Goal: Book appointment/travel/reservation

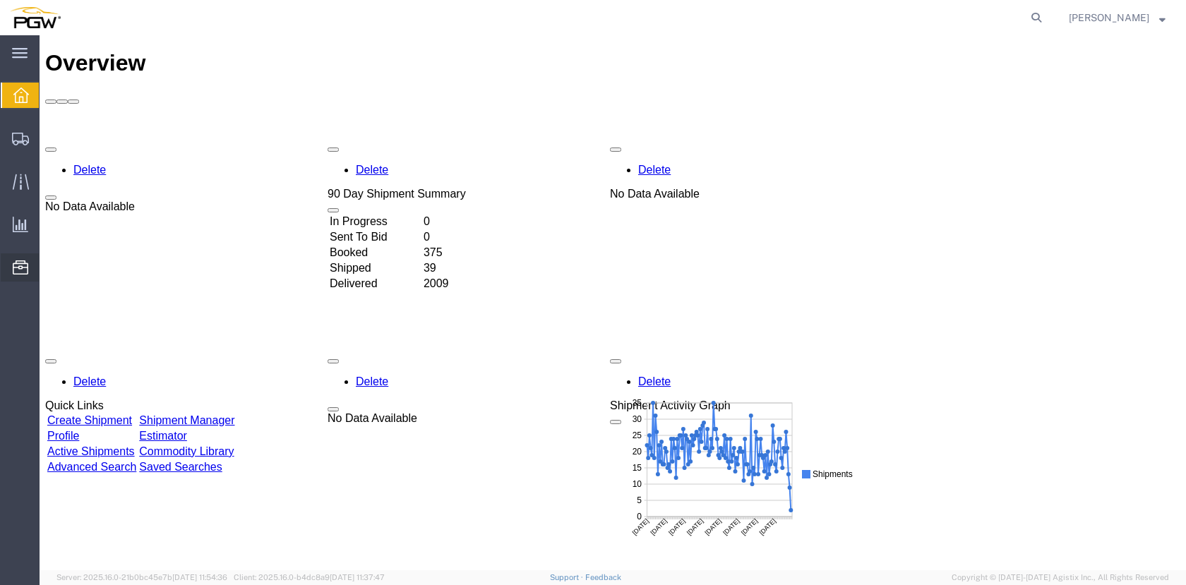
click at [0, 0] on span "Location Appointment" at bounding box center [0, 0] width 0 height 0
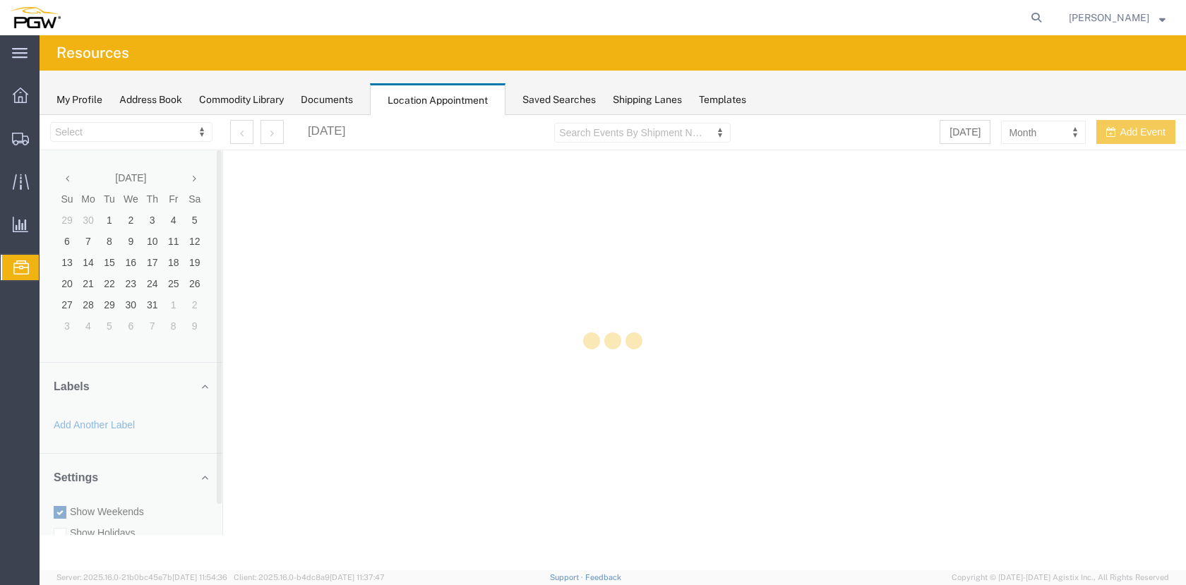
select select "28253"
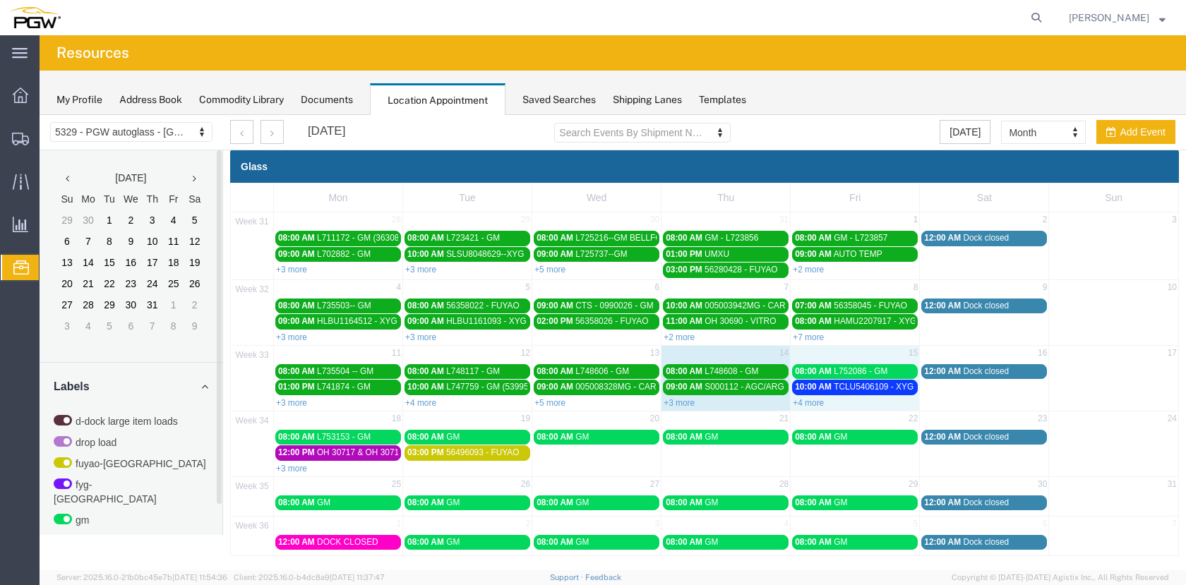
click at [819, 402] on div "+4 more" at bounding box center [855, 402] width 128 height 14
select select "1"
select select
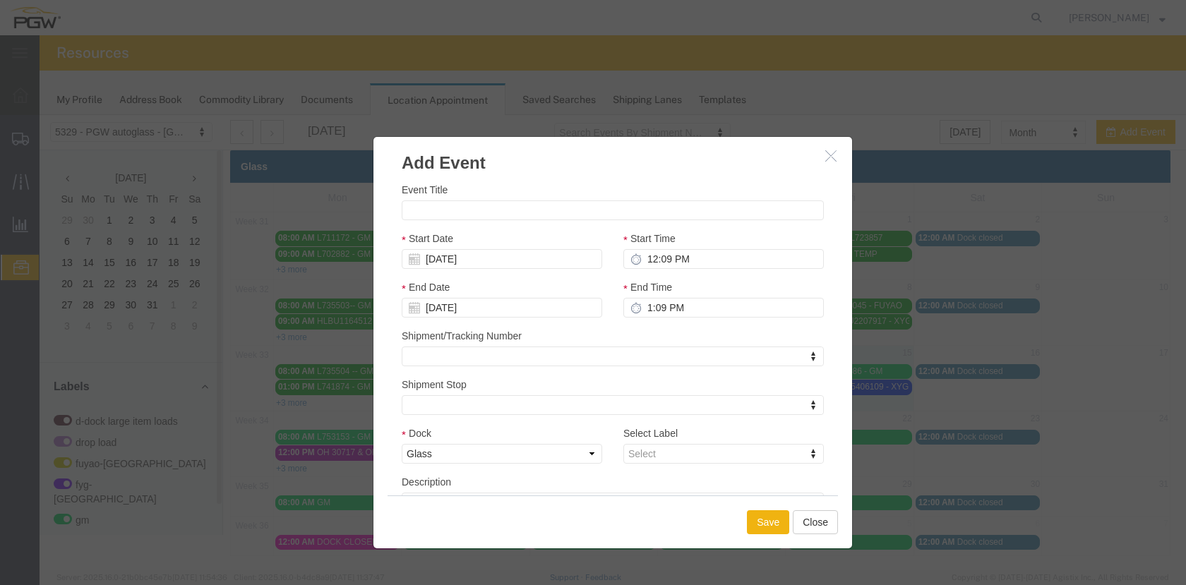
click at [811, 403] on div "Event Title Start Date 08/15/2025 Start Time 12:09 PM End Date 08/15/2025 End T…" at bounding box center [612, 335] width 479 height 320
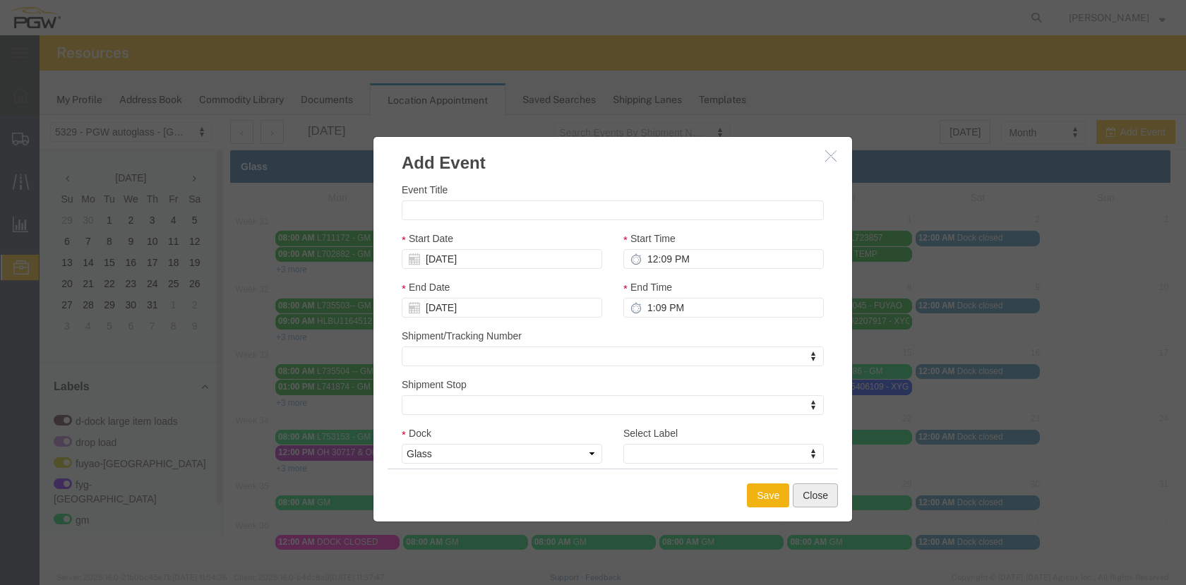
click at [807, 496] on button "Close" at bounding box center [815, 496] width 45 height 24
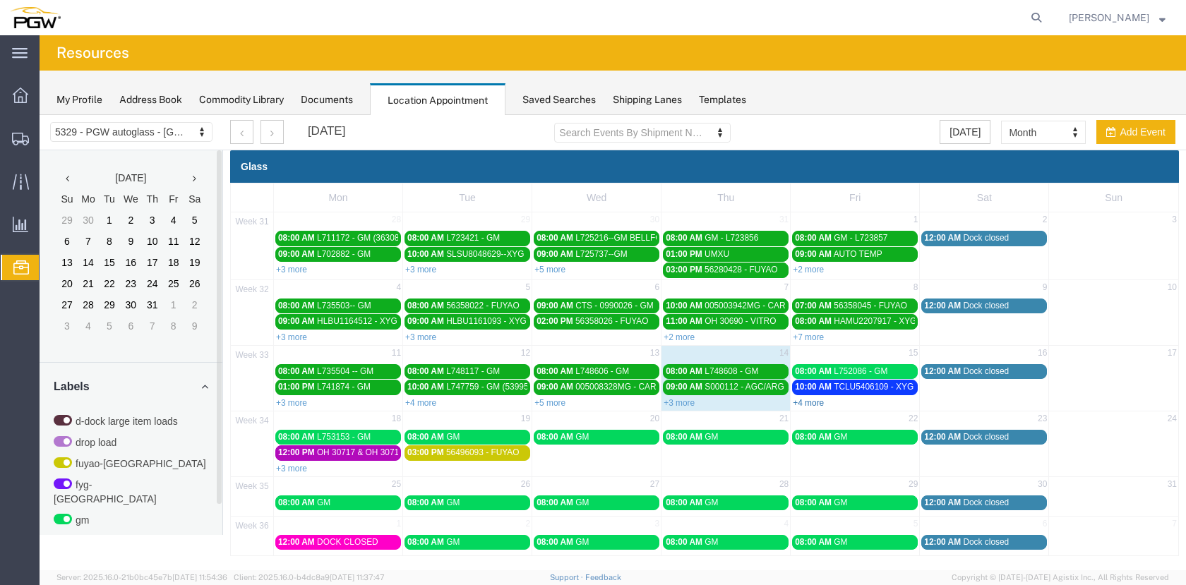
click at [800, 400] on link "+4 more" at bounding box center [808, 403] width 31 height 10
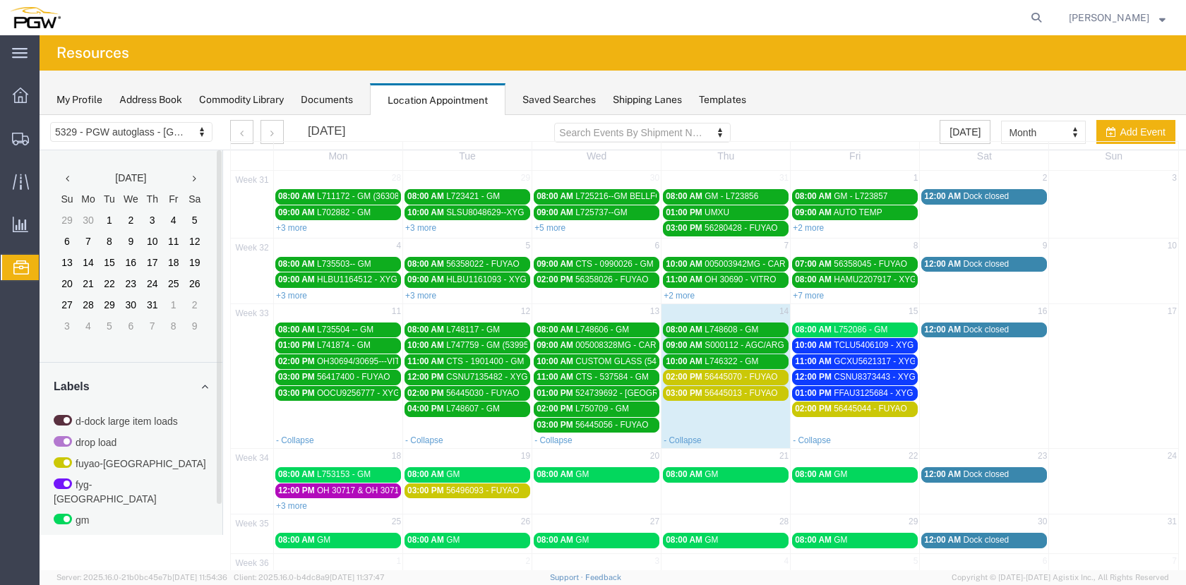
scroll to position [80, 0]
